Goal: Task Accomplishment & Management: Use online tool/utility

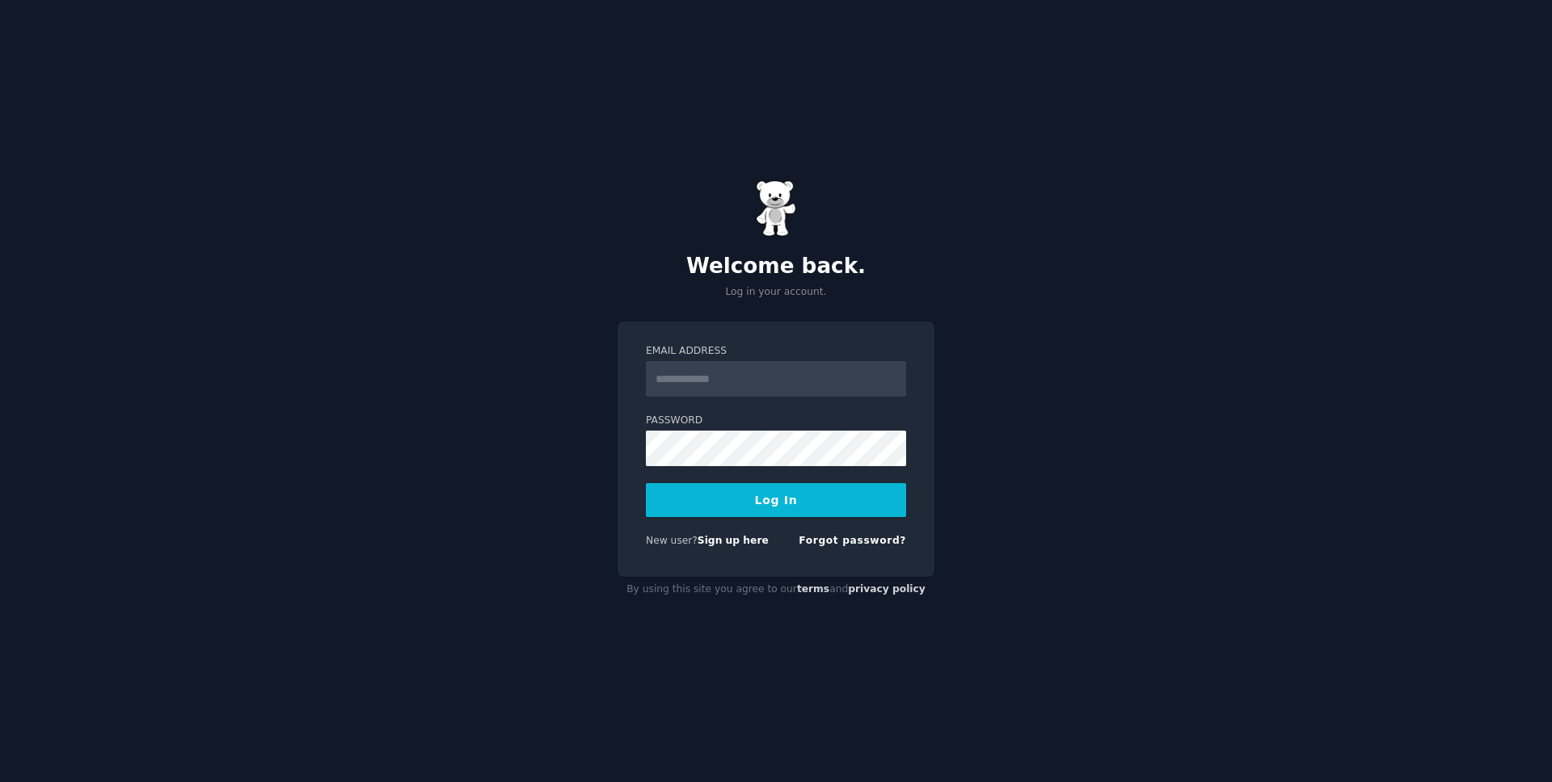
click at [743, 414] on div "Email Address" at bounding box center [776, 440] width 260 height 53
click at [743, 380] on input "Email Address" at bounding box center [776, 379] width 260 height 36
click at [714, 537] on link "Sign up here" at bounding box center [732, 540] width 71 height 11
type input "**********"
click at [724, 497] on button "Log In" at bounding box center [776, 500] width 260 height 34
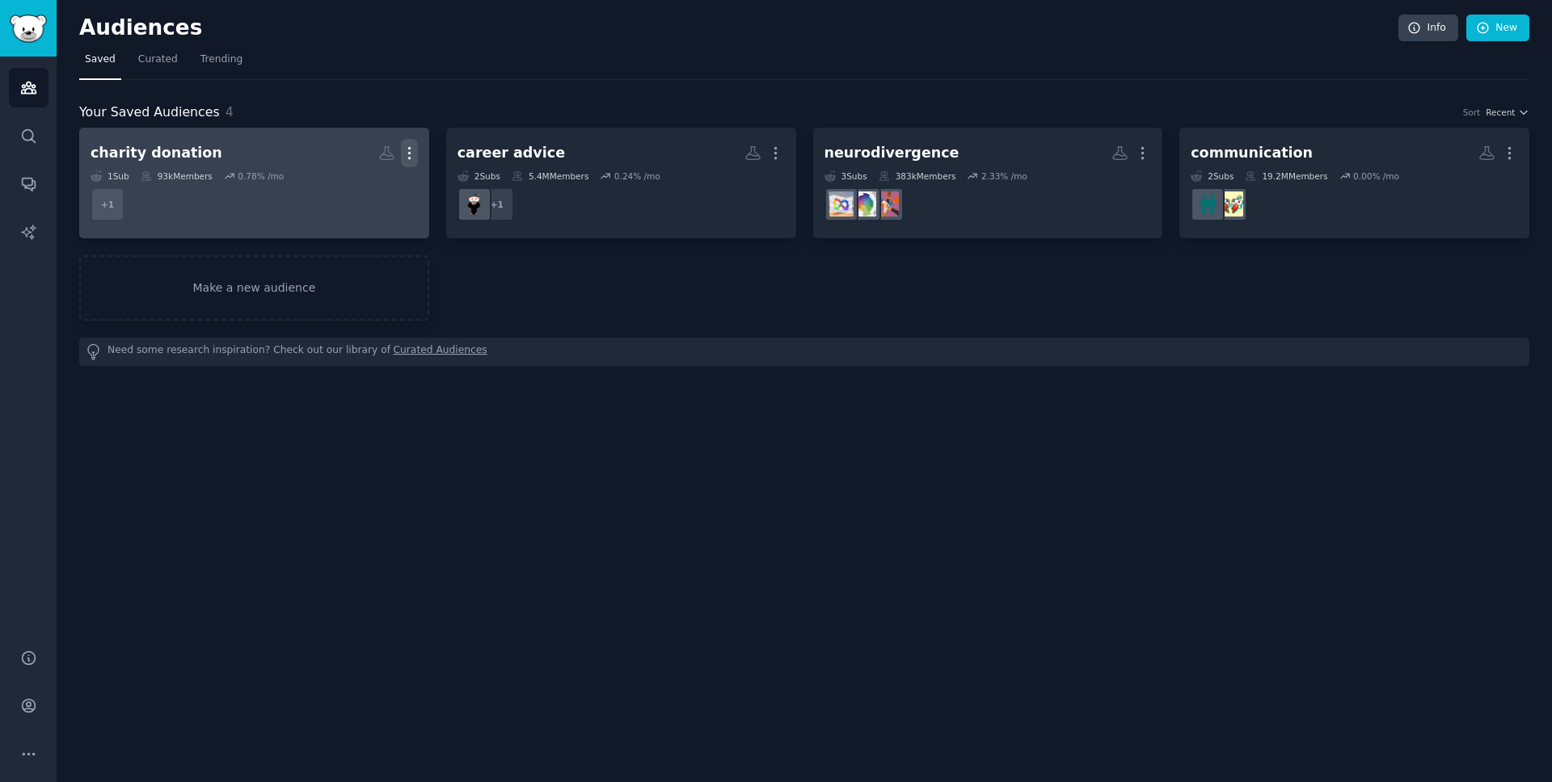
click at [410, 154] on icon "button" at bounding box center [409, 153] width 17 height 17
click at [376, 162] on link "View" at bounding box center [353, 159] width 77 height 34
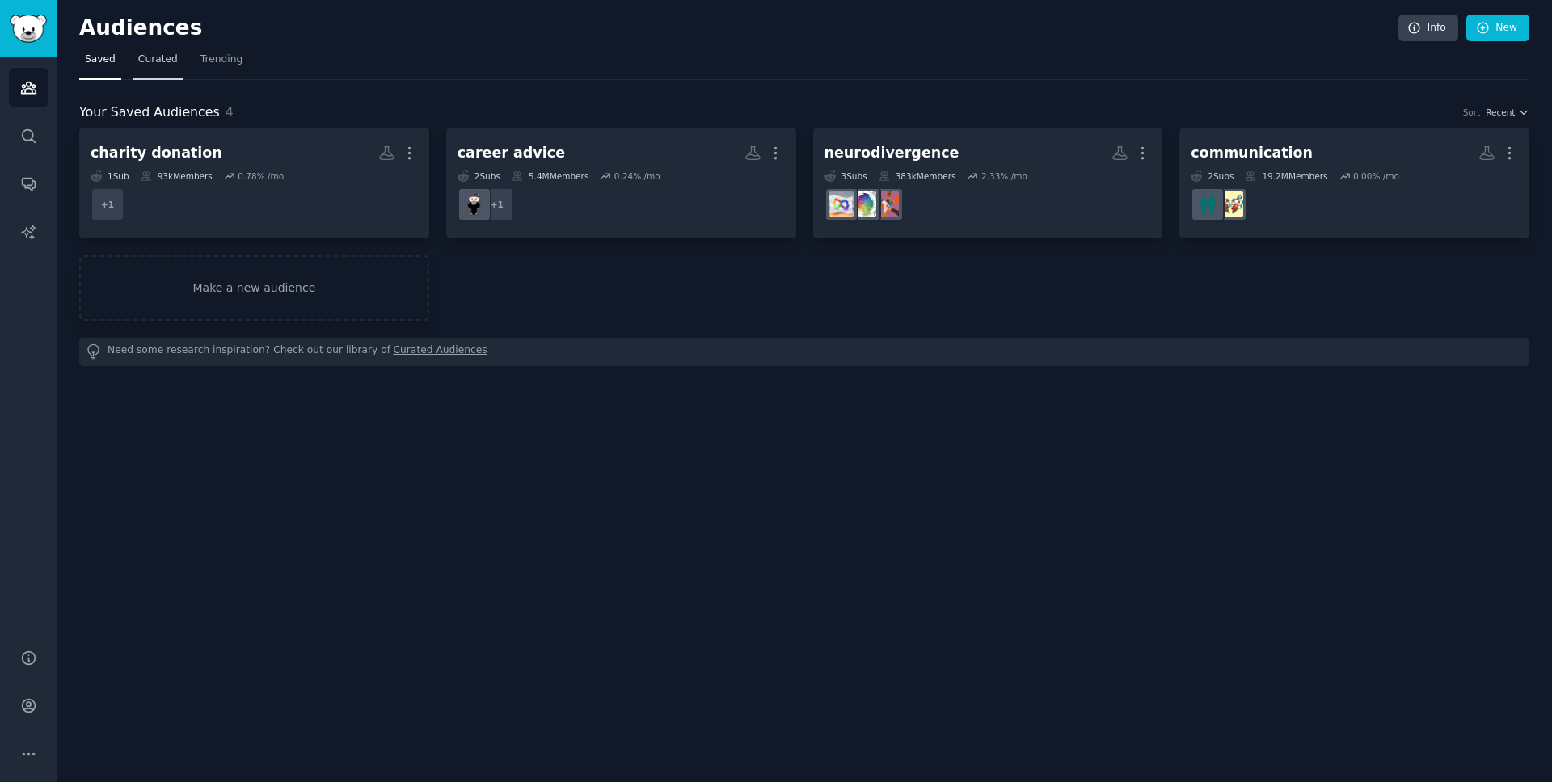
click at [162, 70] on link "Curated" at bounding box center [158, 63] width 51 height 33
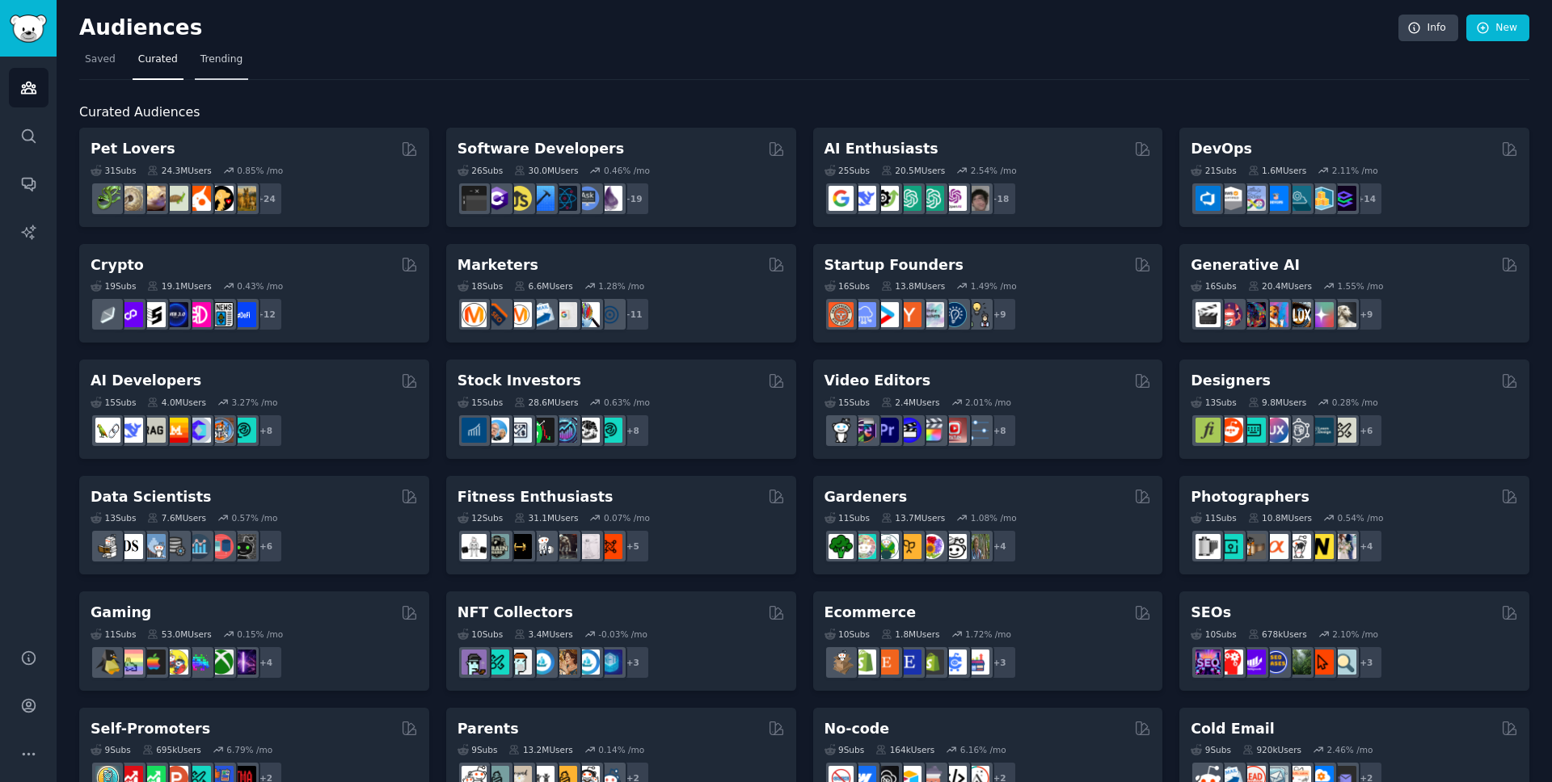
click at [233, 67] on link "Trending" at bounding box center [221, 63] width 53 height 33
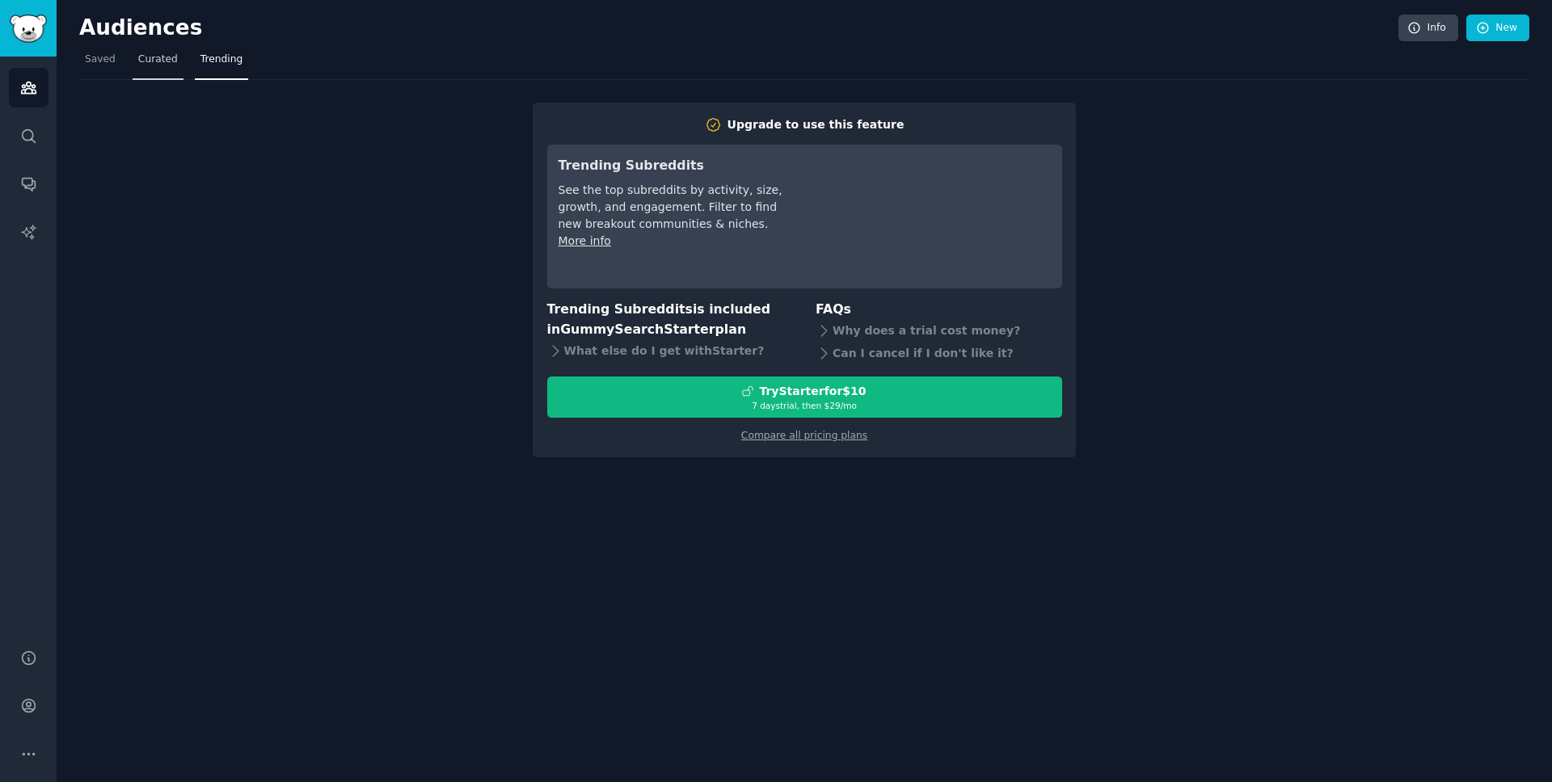
click at [146, 70] on link "Curated" at bounding box center [158, 63] width 51 height 33
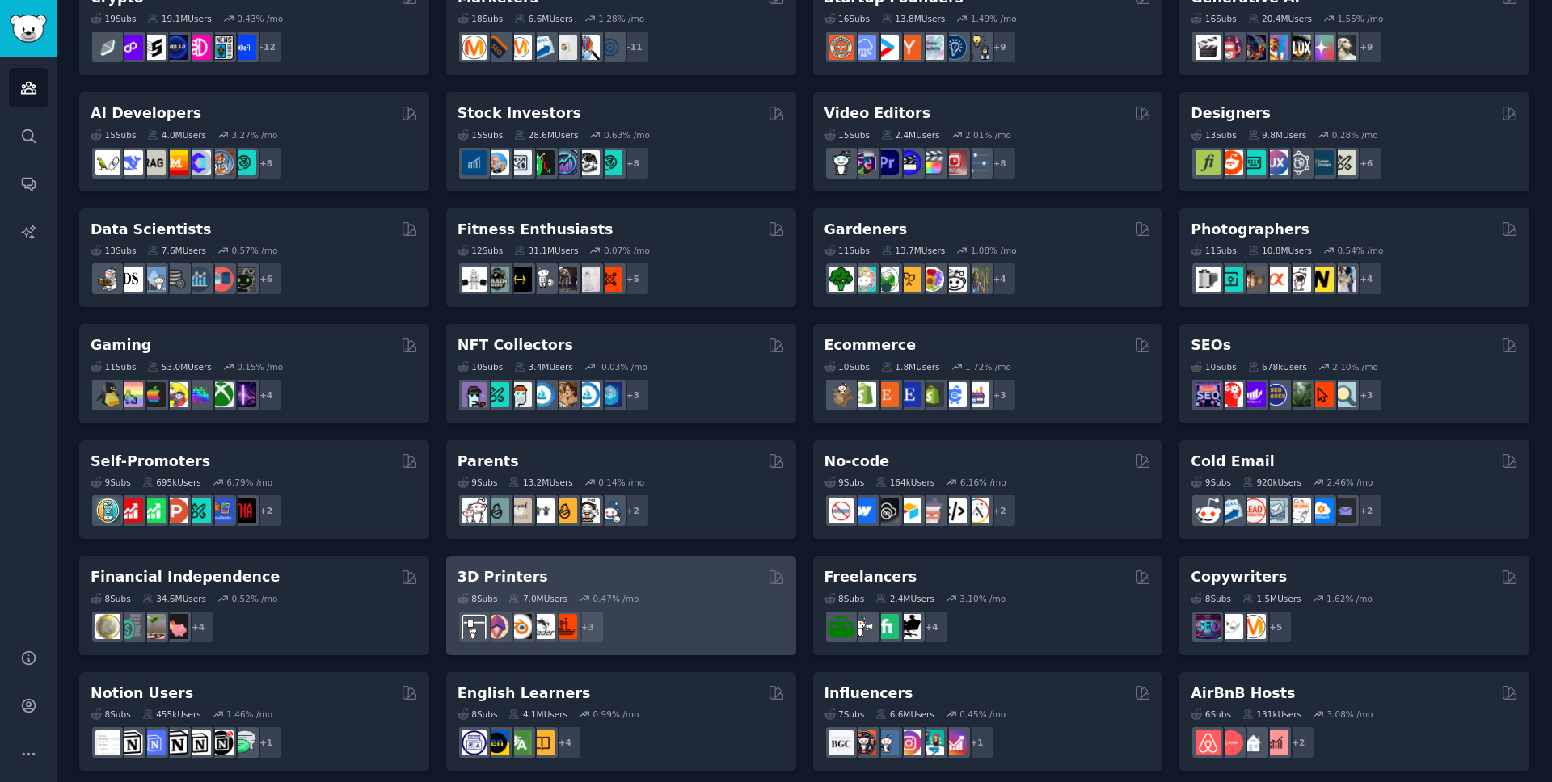
scroll to position [167, 0]
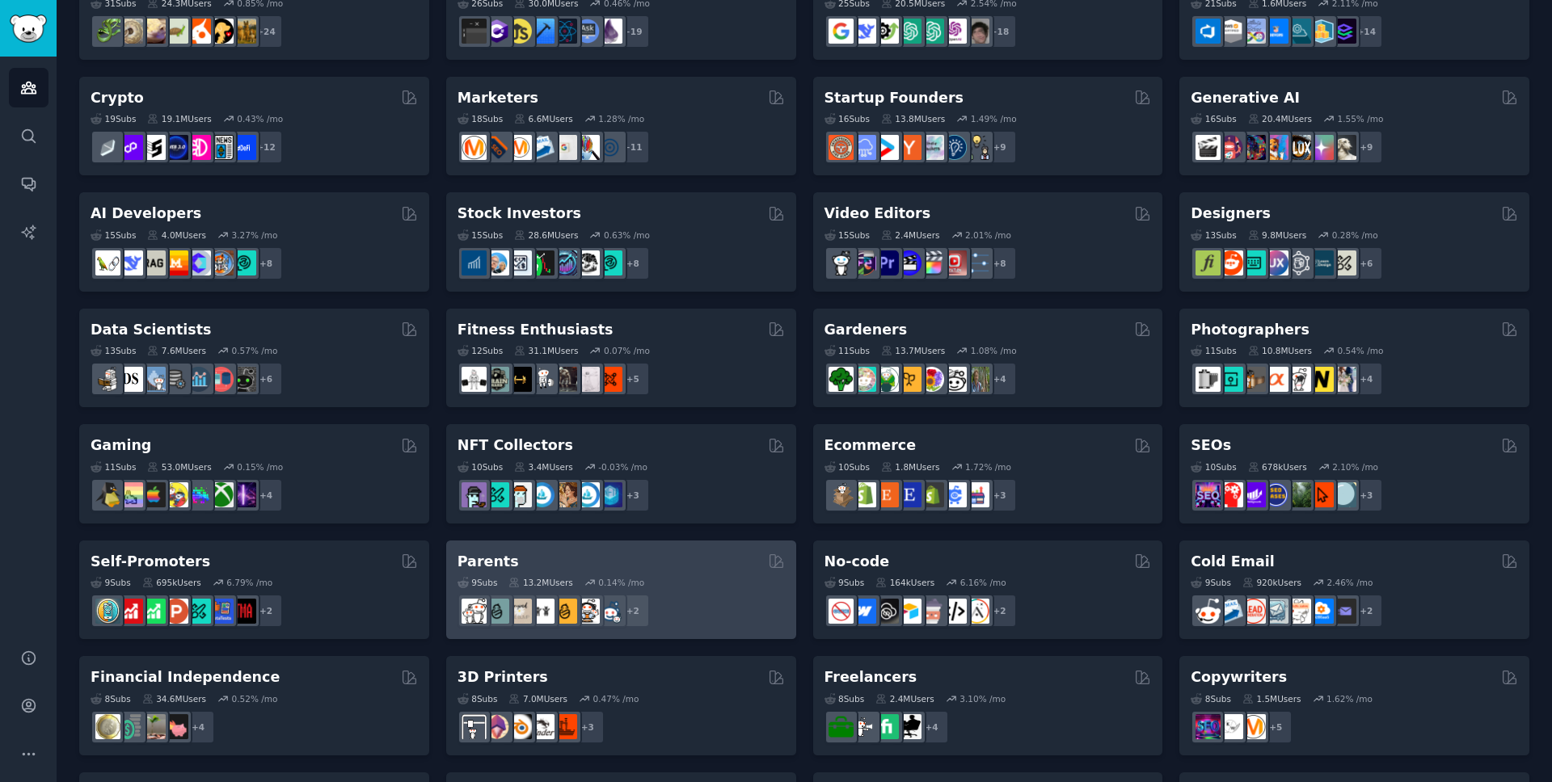
click at [701, 555] on div "Parents" at bounding box center [620, 562] width 327 height 20
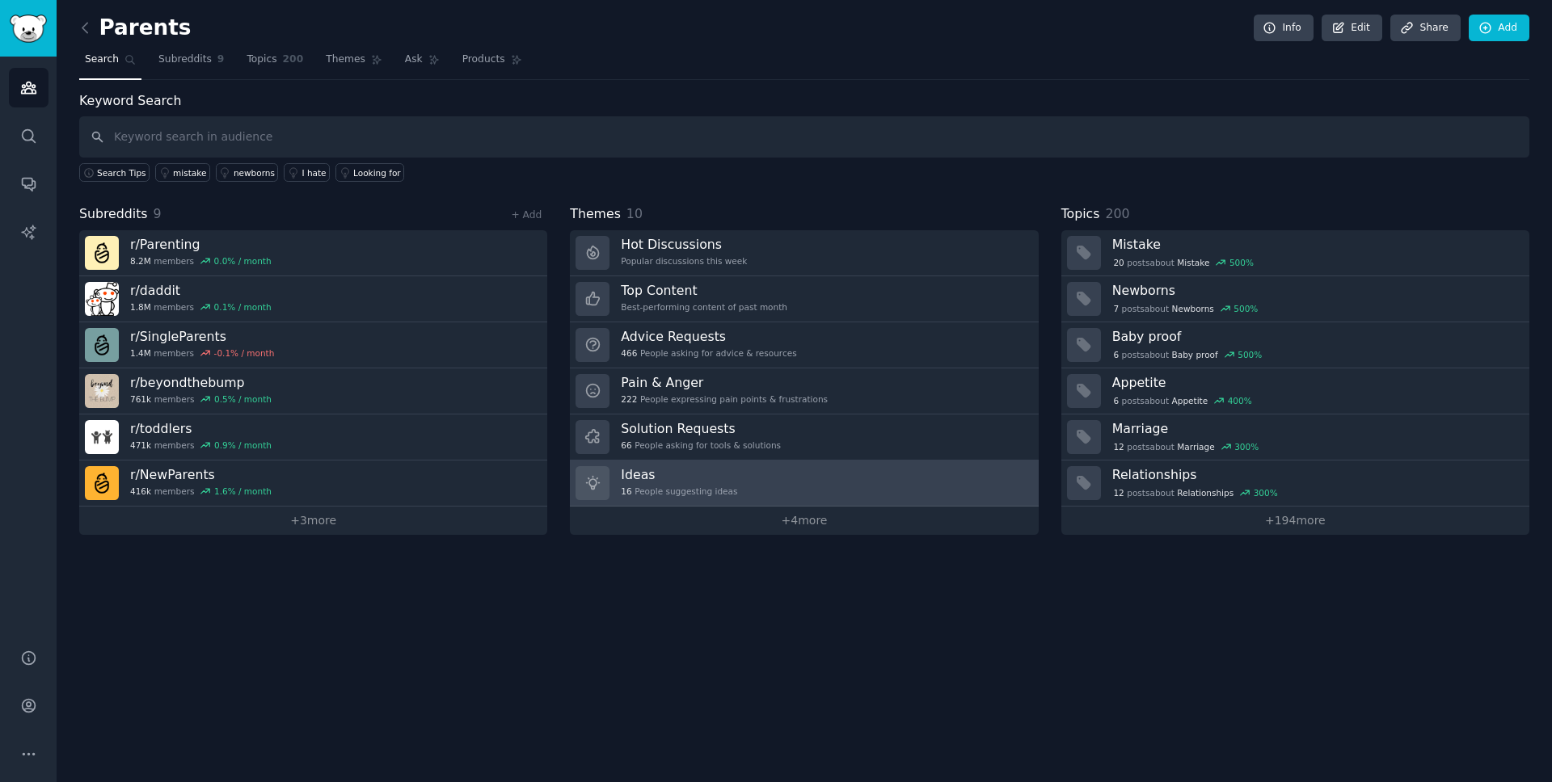
click at [755, 484] on link "Ideas 16 People suggesting ideas" at bounding box center [804, 484] width 468 height 46
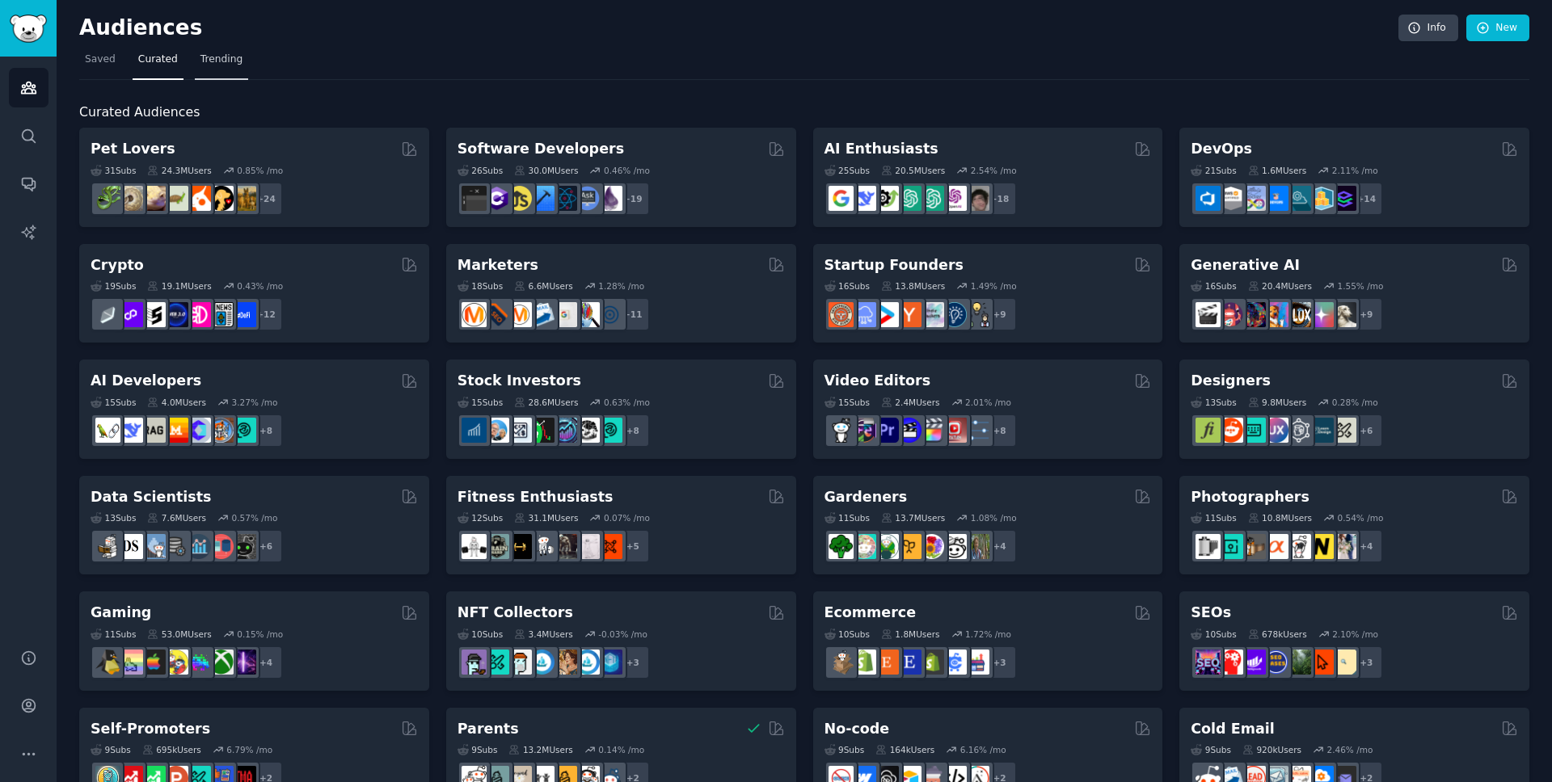
click at [236, 65] on span "Trending" at bounding box center [221, 60] width 42 height 15
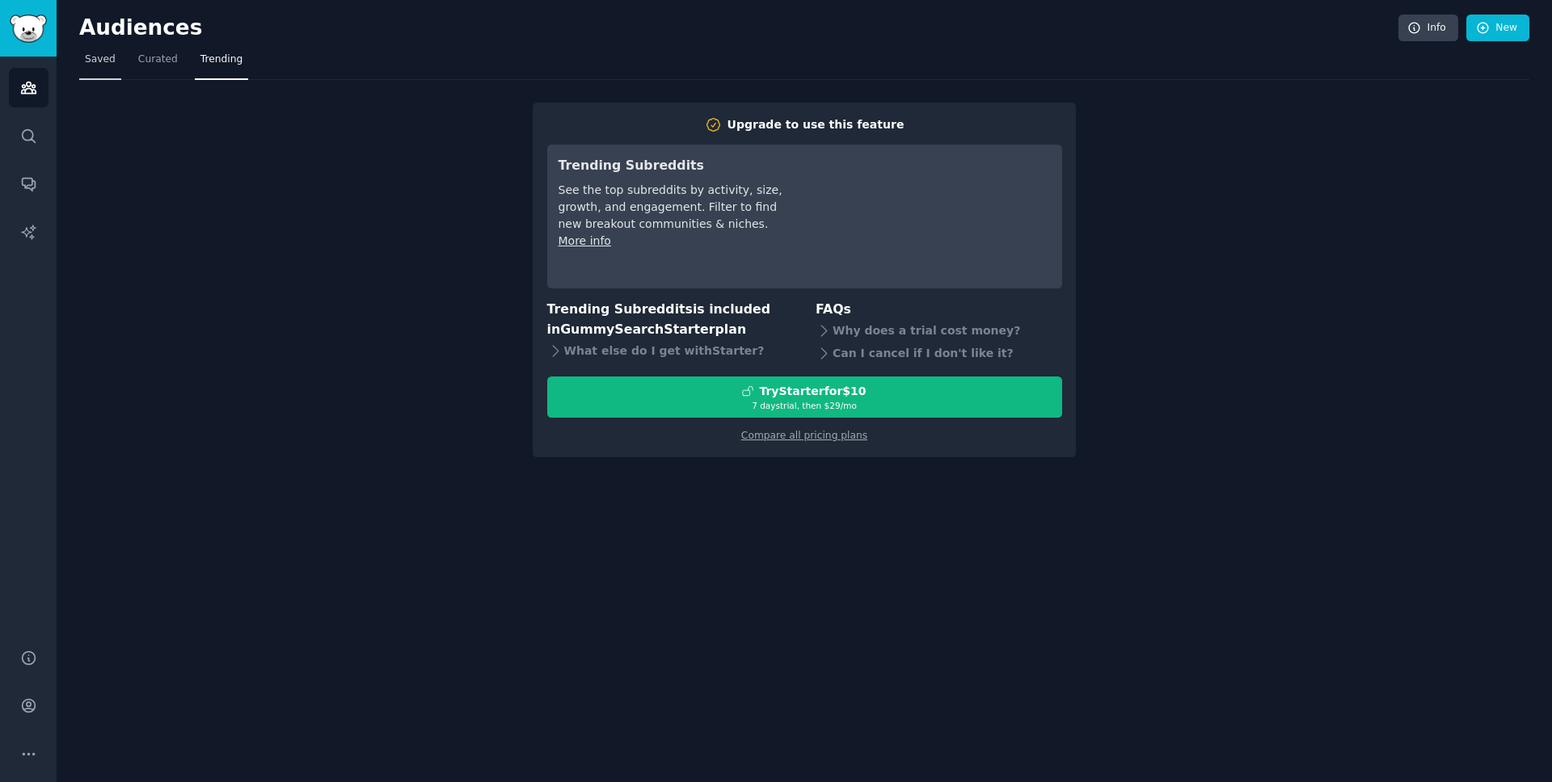
click at [111, 65] on span "Saved" at bounding box center [100, 60] width 31 height 15
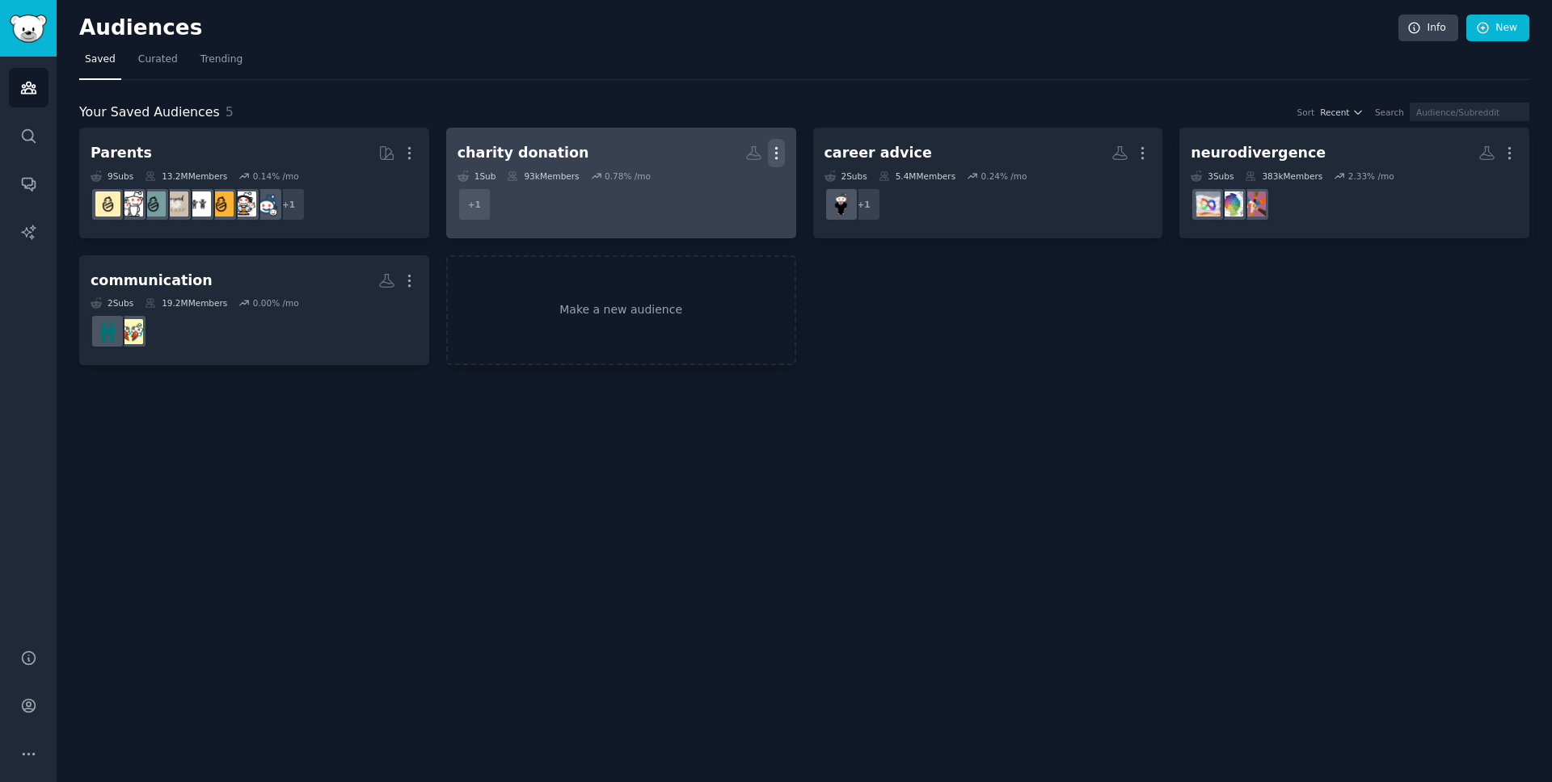
click at [777, 155] on icon "button" at bounding box center [776, 153] width 17 height 17
click at [580, 216] on dd "r/Charity + 1" at bounding box center [620, 204] width 327 height 45
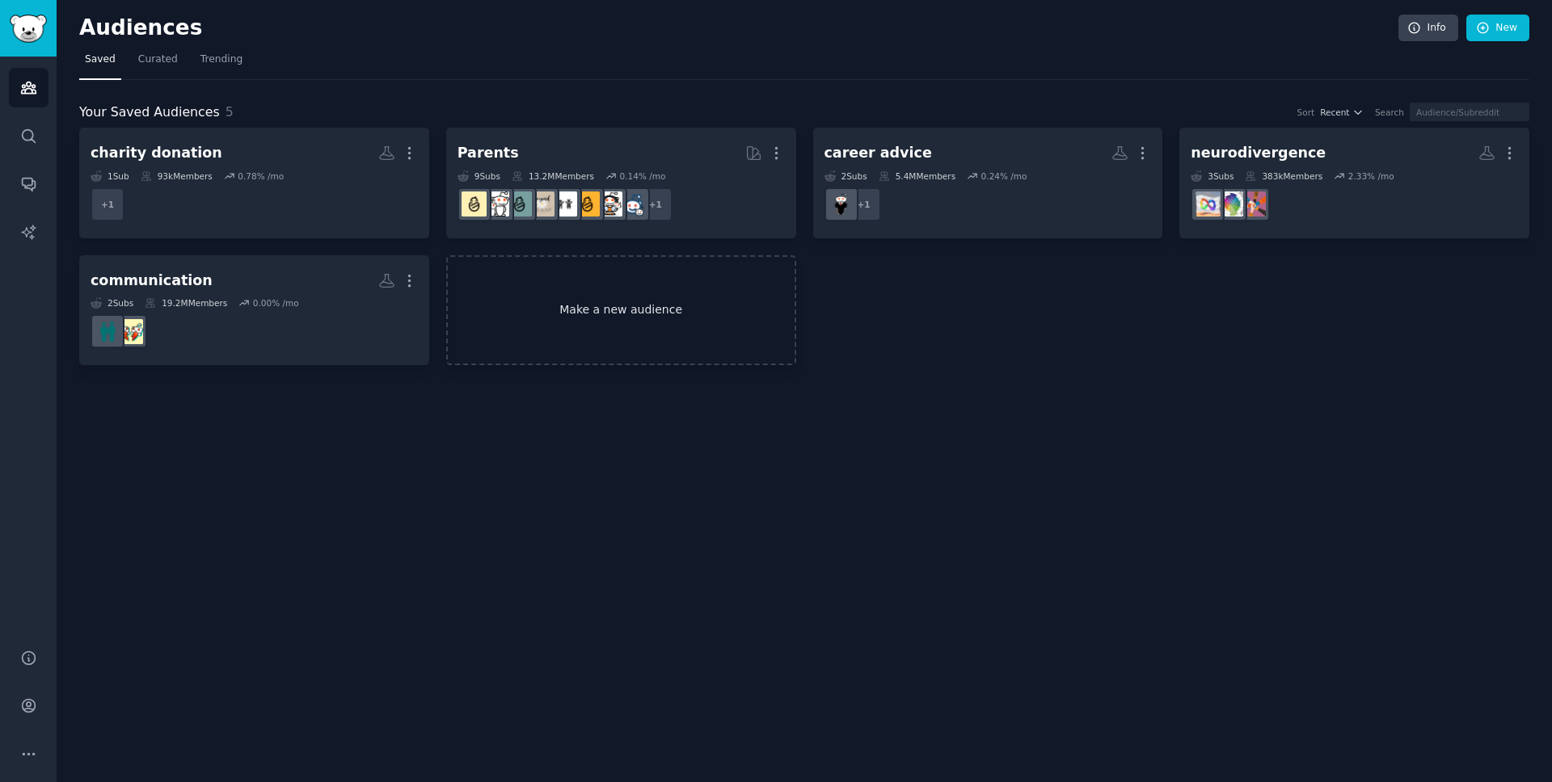
click at [607, 316] on link "Make a new audience" at bounding box center [621, 310] width 350 height 111
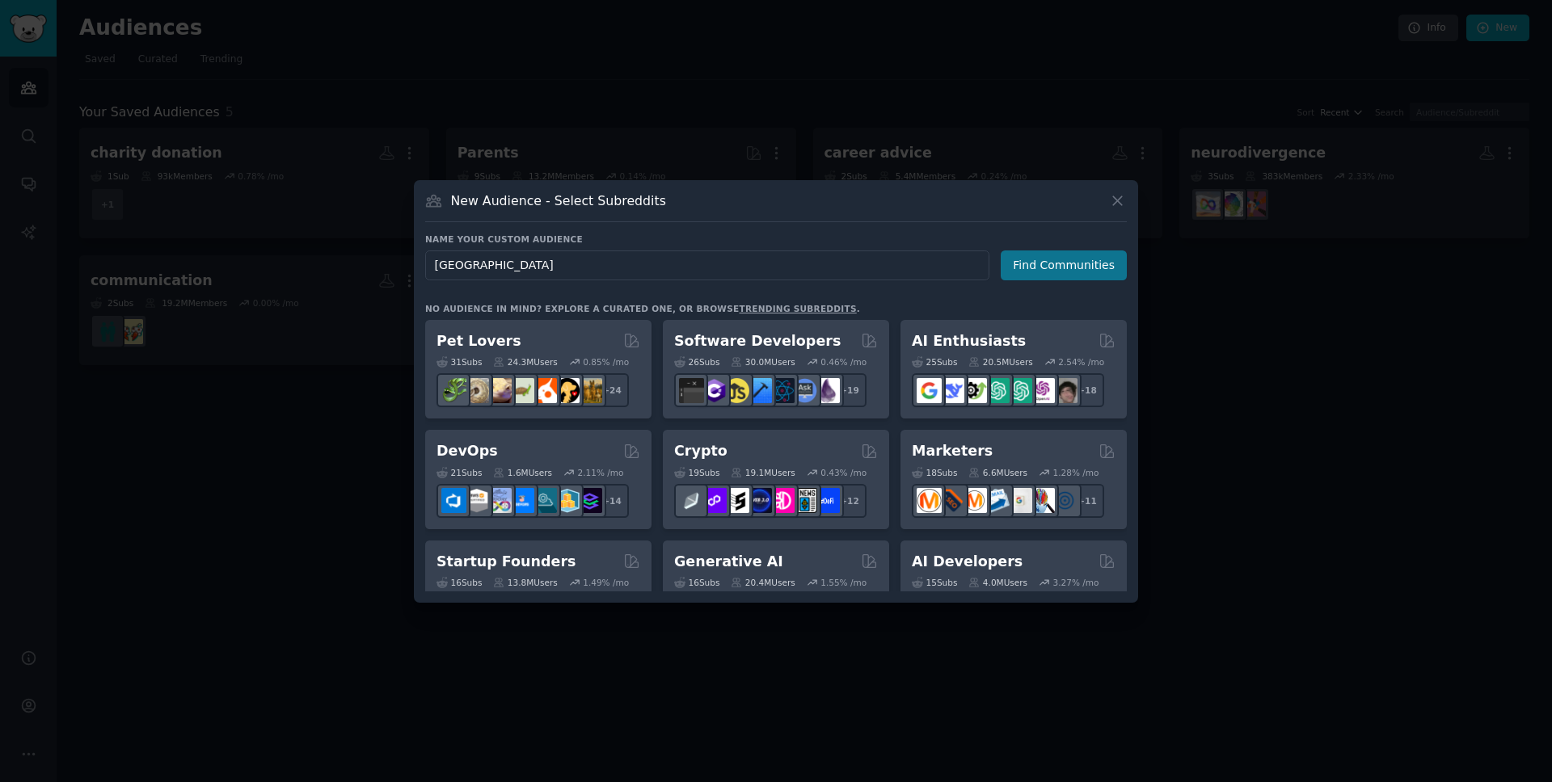
type input "gaza"
click at [1071, 272] on button "Find Communities" at bounding box center [1064, 266] width 126 height 30
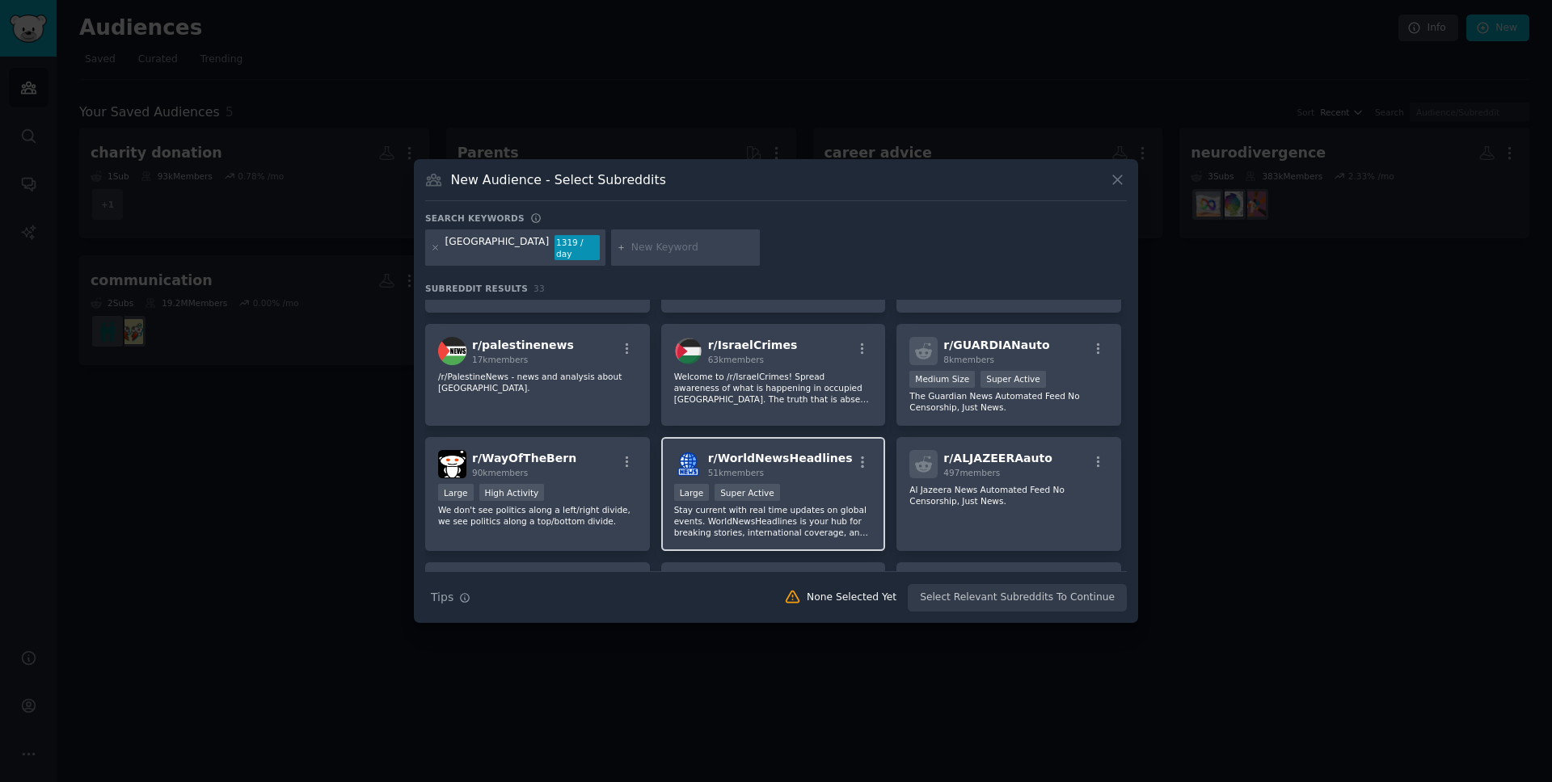
scroll to position [178, 0]
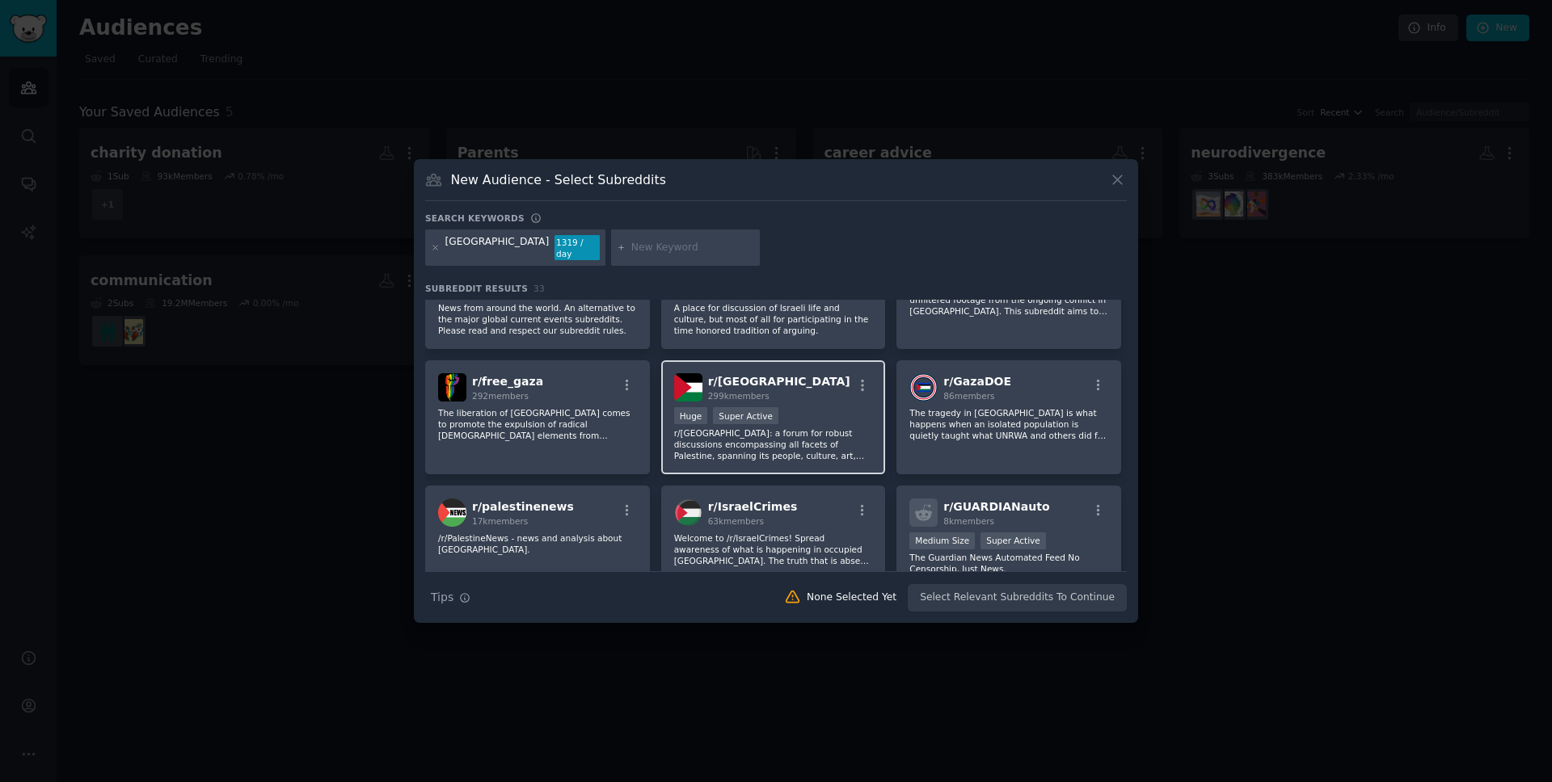
click at [836, 377] on div "r/ Palestine 299k members" at bounding box center [773, 387] width 199 height 28
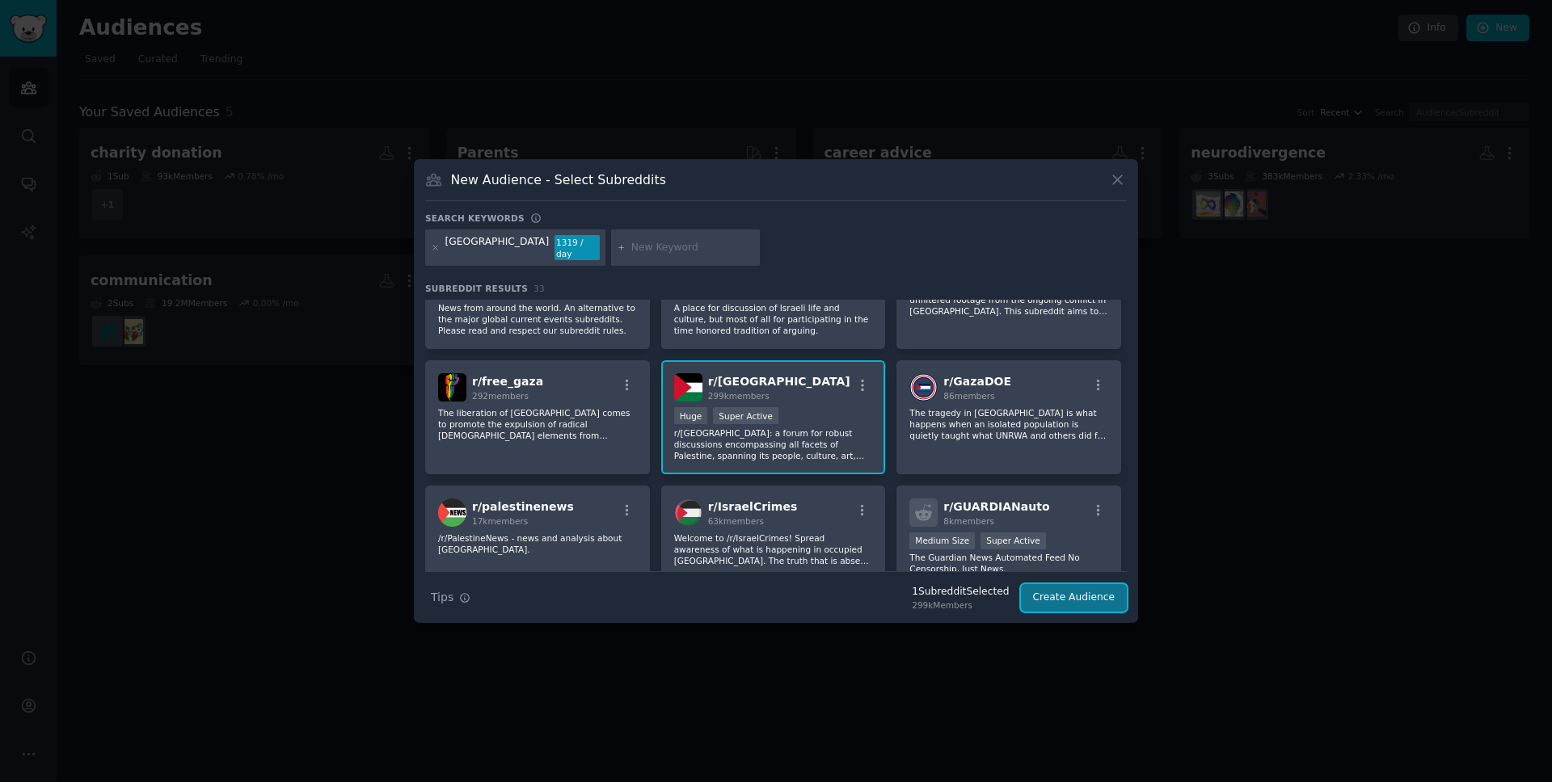
click at [1048, 593] on button "Create Audience" at bounding box center [1074, 597] width 107 height 27
